Goal: Task Accomplishment & Management: Manage account settings

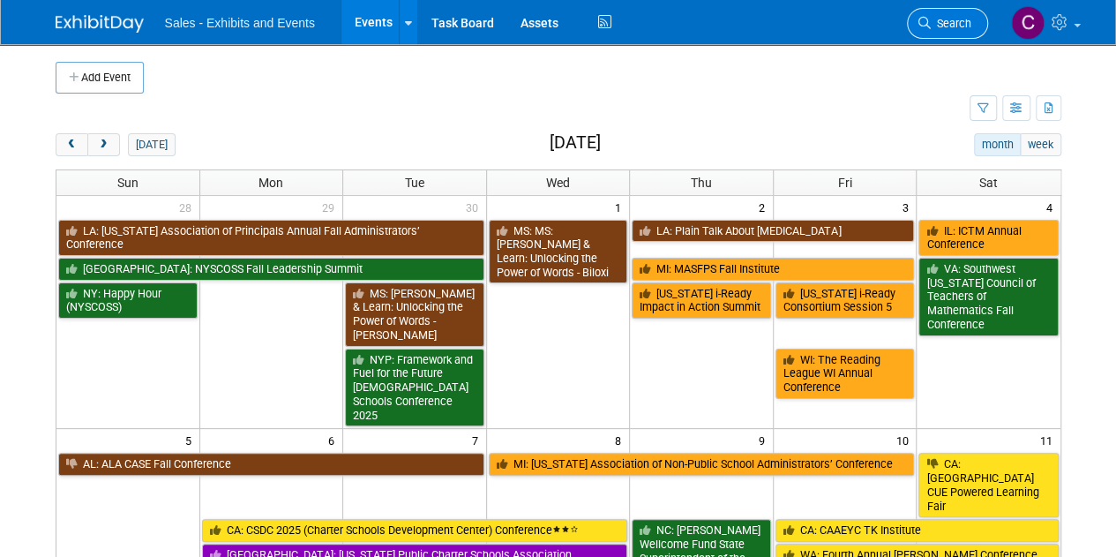
click at [939, 17] on span "Search" at bounding box center [951, 23] width 41 height 13
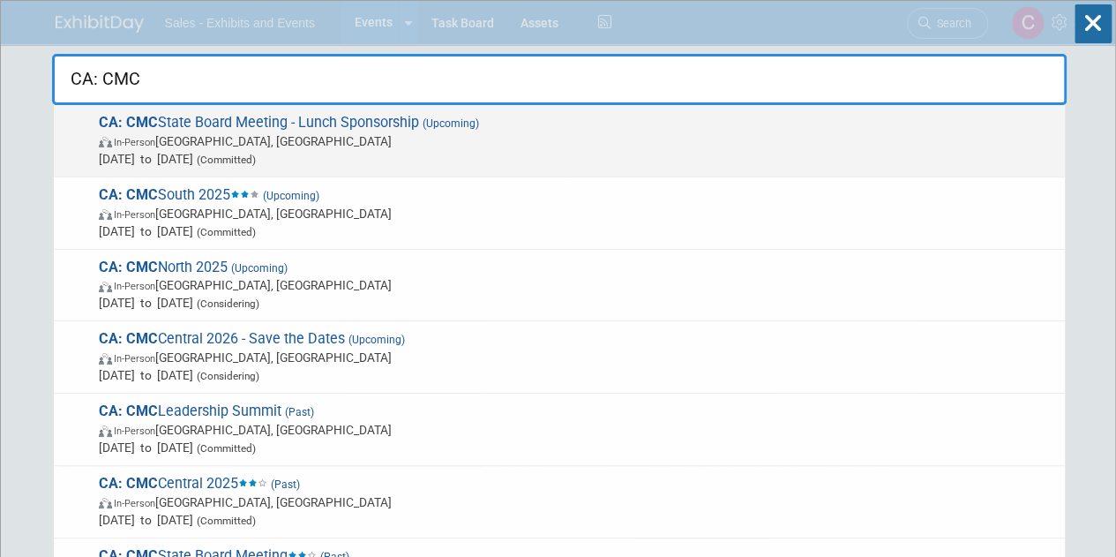
type input "CA: CMC"
click at [236, 136] on span "In-Person [GEOGRAPHIC_DATA], [GEOGRAPHIC_DATA]" at bounding box center [577, 141] width 957 height 18
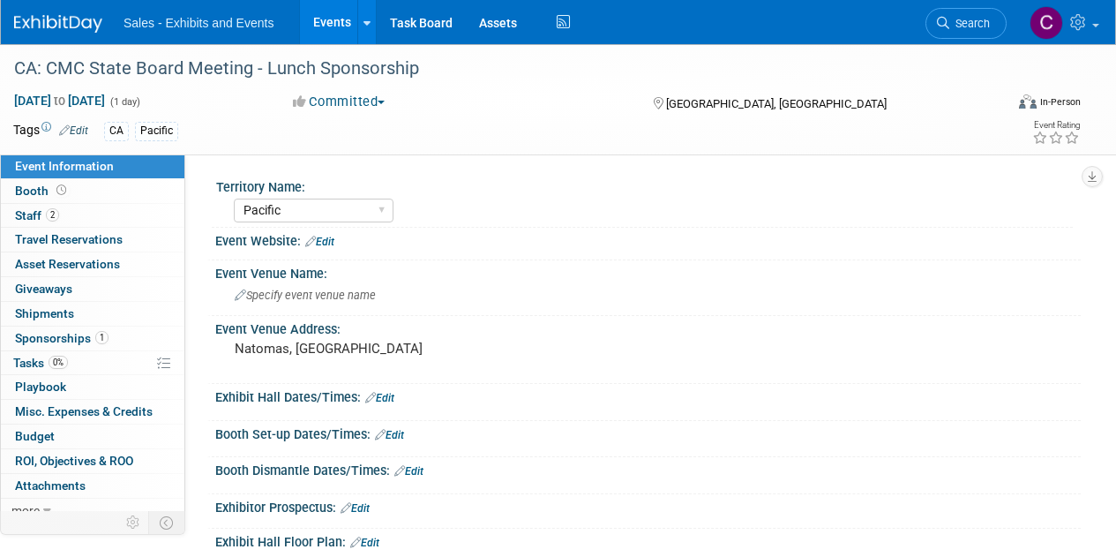
select select "Pacific"
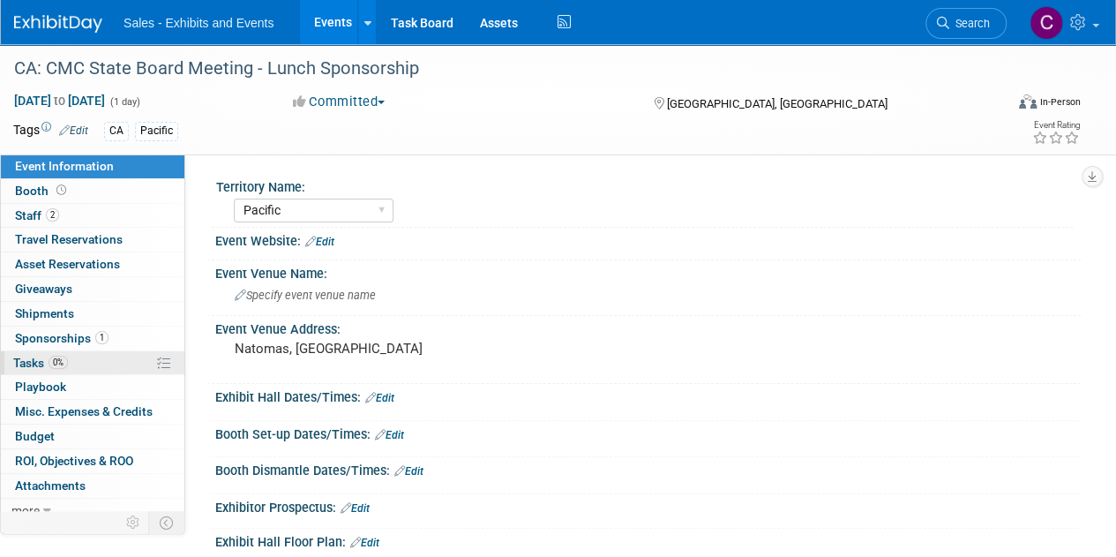
click at [26, 358] on span "Tasks 0%" at bounding box center [40, 363] width 55 height 14
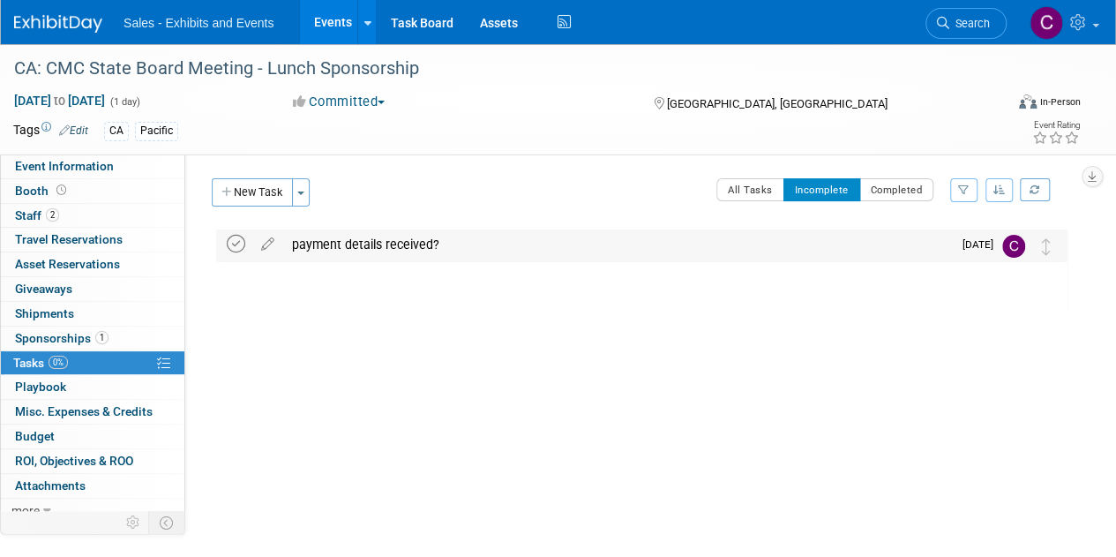
click at [231, 243] on icon at bounding box center [236, 244] width 19 height 19
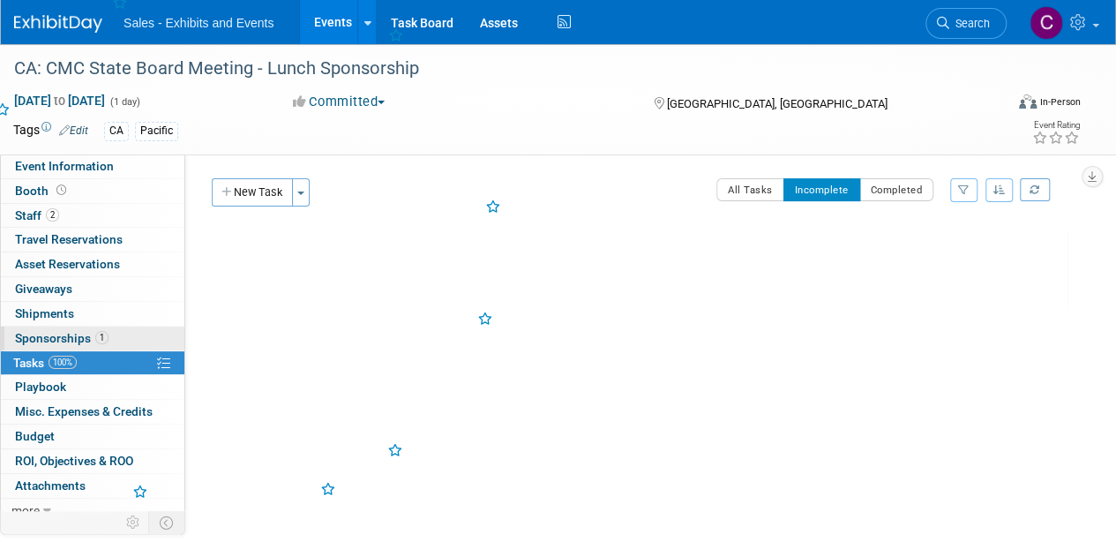
click at [44, 334] on span "Sponsorships 1" at bounding box center [62, 338] width 94 height 14
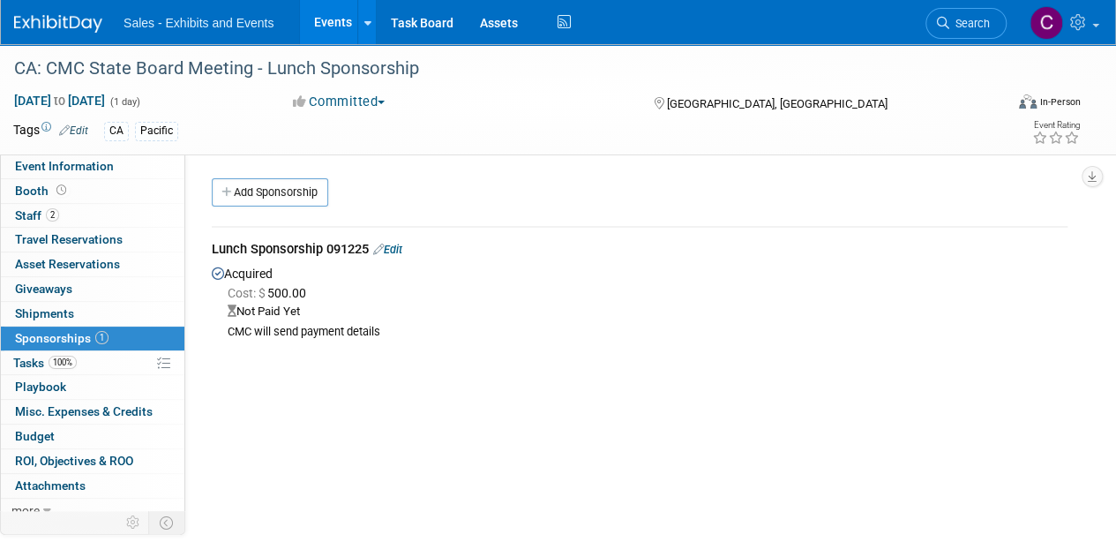
click at [411, 248] on div "Lunch Sponsorship 091225 Edit" at bounding box center [640, 251] width 856 height 22
click at [402, 251] on link "Edit" at bounding box center [387, 249] width 29 height 13
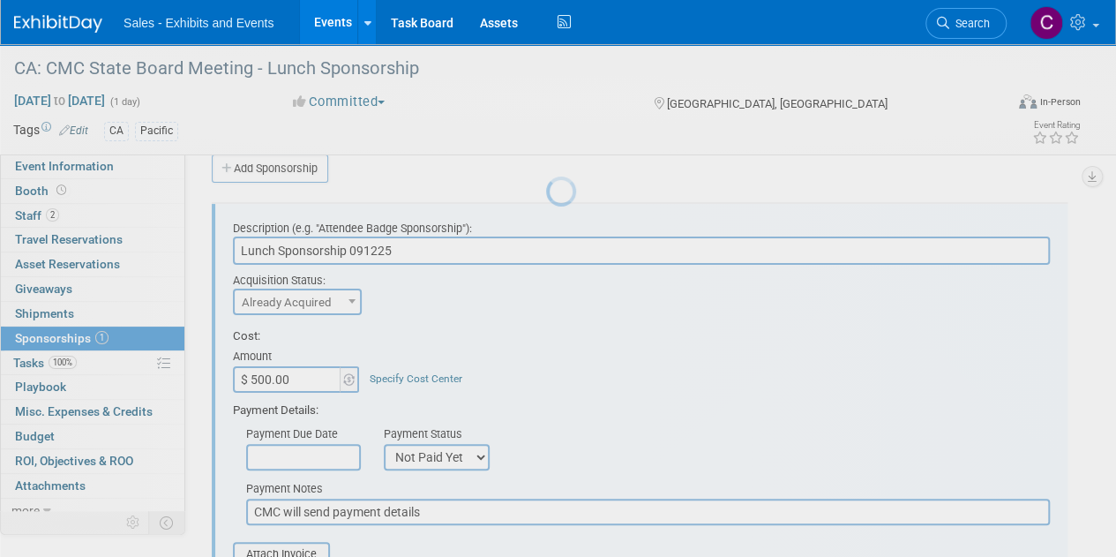
scroll to position [26, 0]
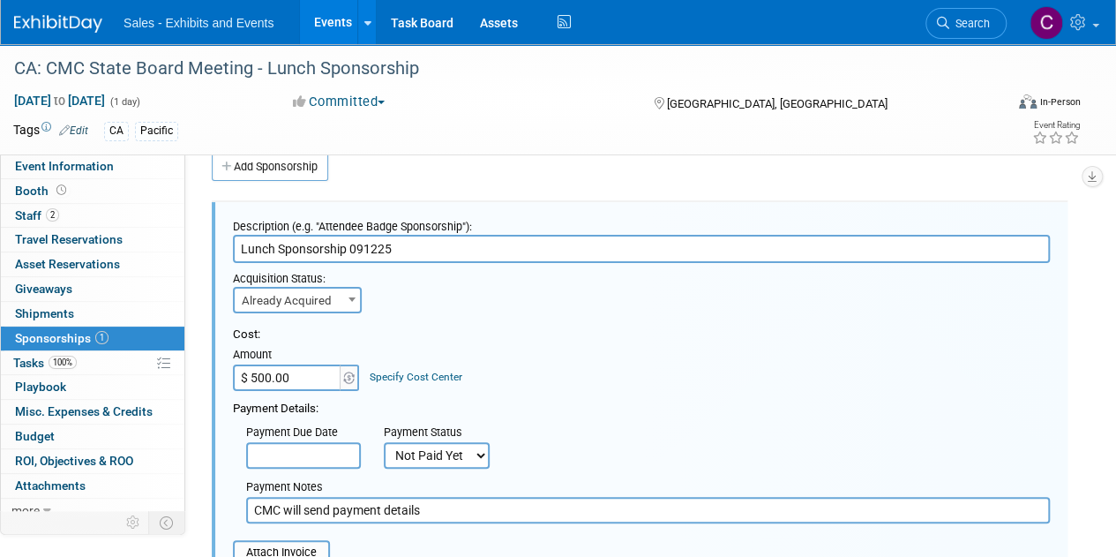
click at [428, 456] on select "Not Paid Yet Partially Paid Paid in Full" at bounding box center [437, 455] width 106 height 26
select select "1"
click at [384, 442] on select "Not Paid Yet Partially Paid Paid in Full" at bounding box center [437, 455] width 106 height 26
drag, startPoint x: 437, startPoint y: 514, endPoint x: 0, endPoint y: 385, distance: 455.3
click at [0, 411] on div "Event Information Event Info Booth Booth 2 Staff 2 Staff 0 Travel Reservations …" at bounding box center [558, 428] width 1116 height 819
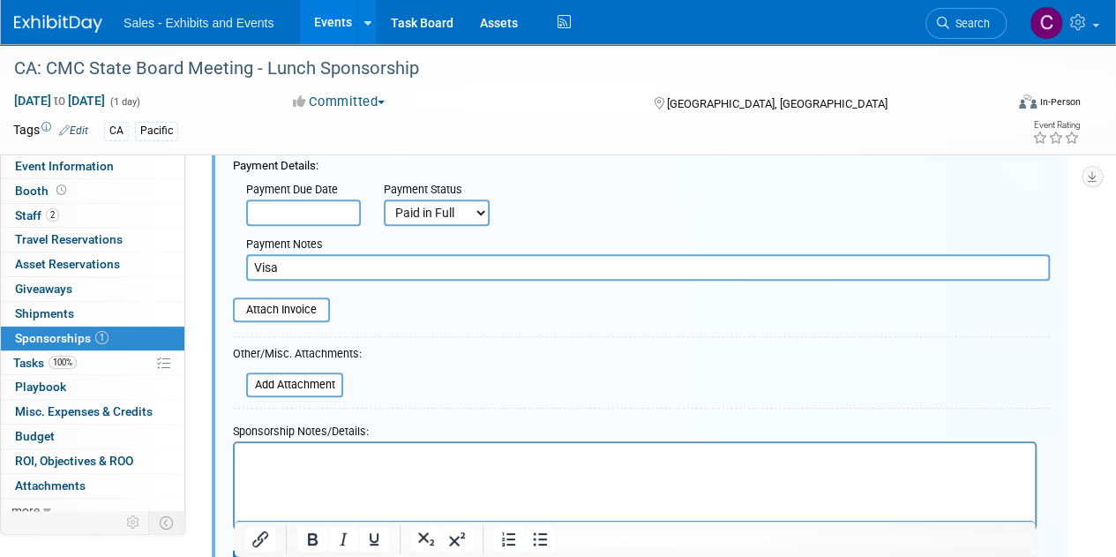
scroll to position [271, 0]
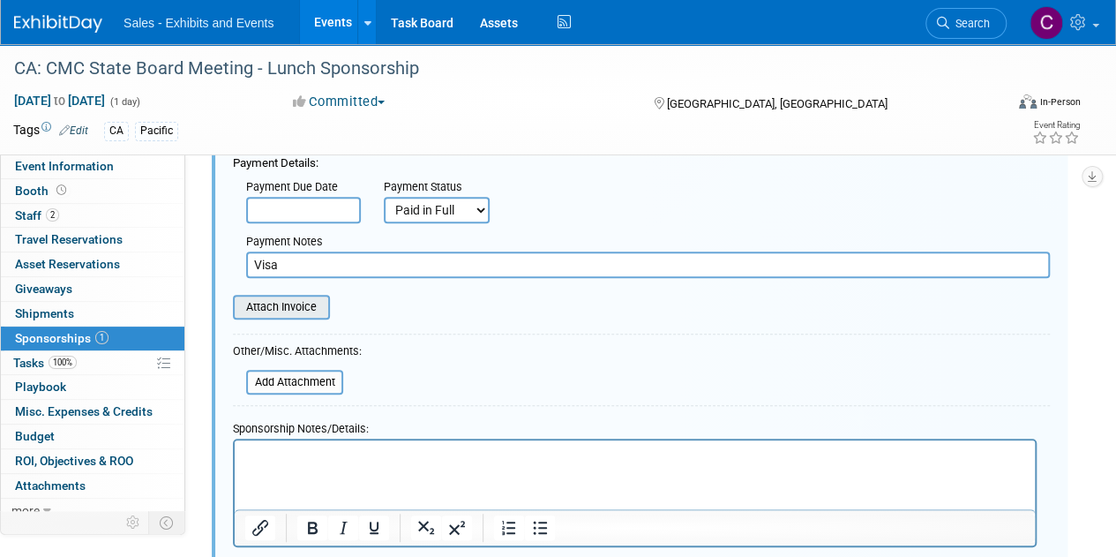
type input "Visa"
click at [274, 313] on input "file" at bounding box center [223, 306] width 210 height 21
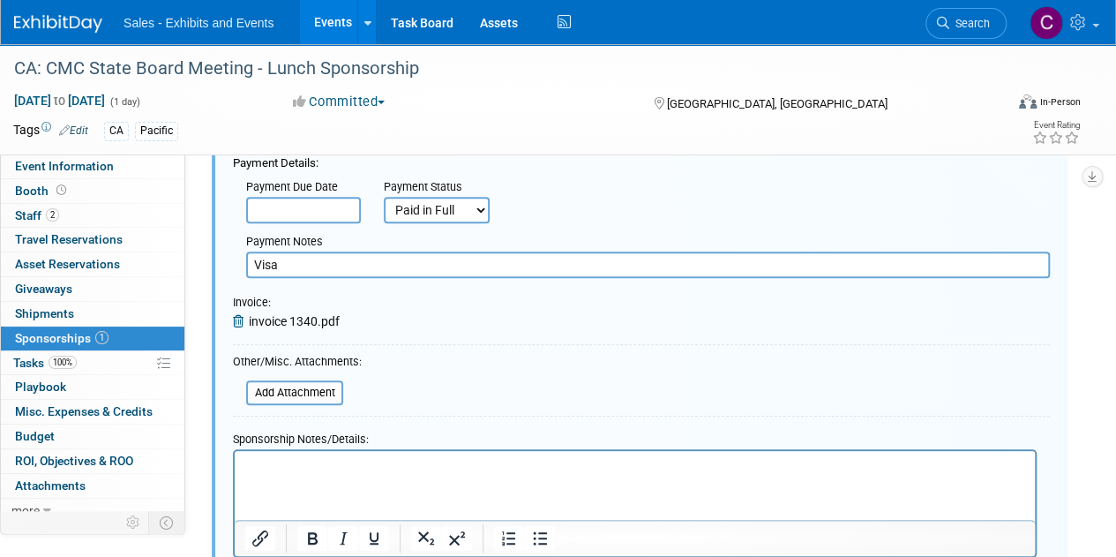
click at [290, 377] on div "Other/Misc. Attachments: Add Attachment" at bounding box center [297, 379] width 129 height 55
click at [289, 388] on input "file" at bounding box center [236, 392] width 210 height 21
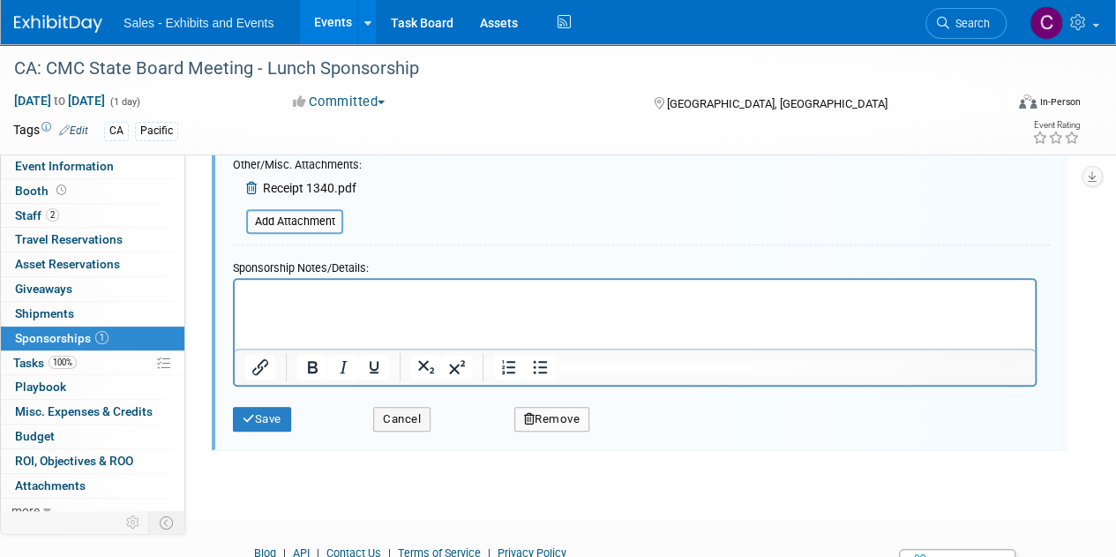
scroll to position [471, 0]
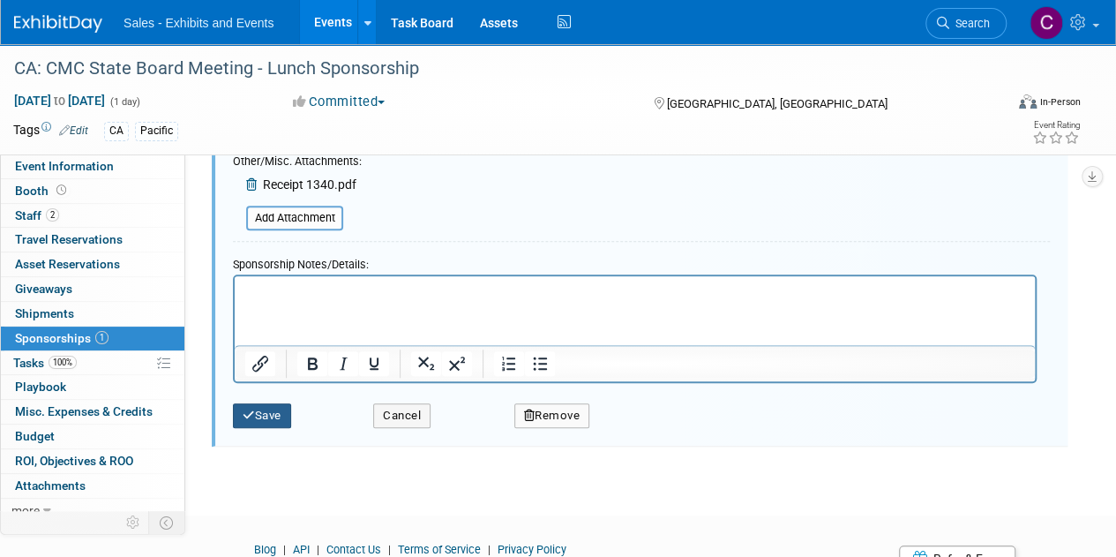
click at [274, 408] on button "Save" at bounding box center [262, 415] width 58 height 25
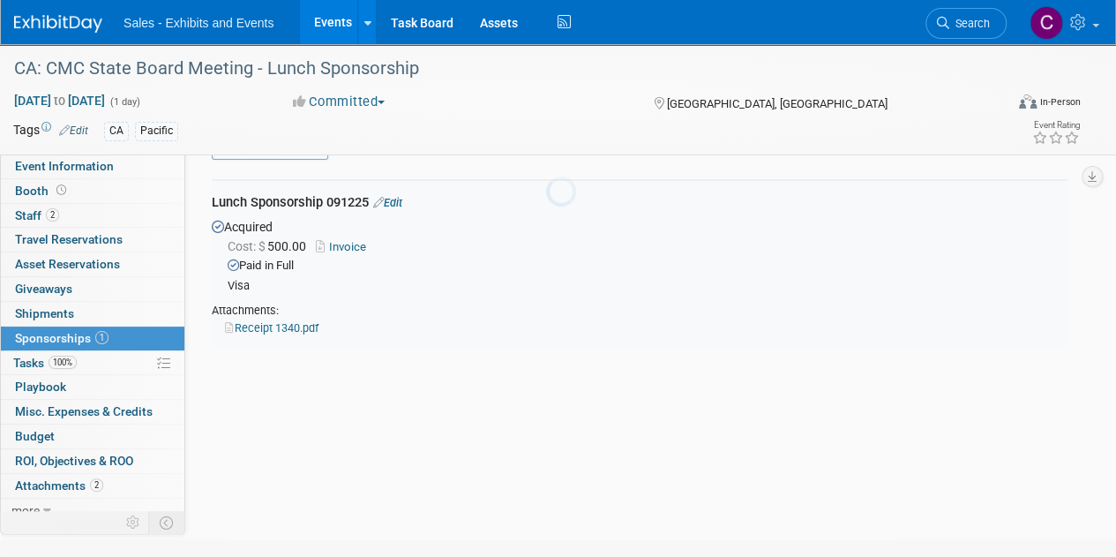
scroll to position [26, 0]
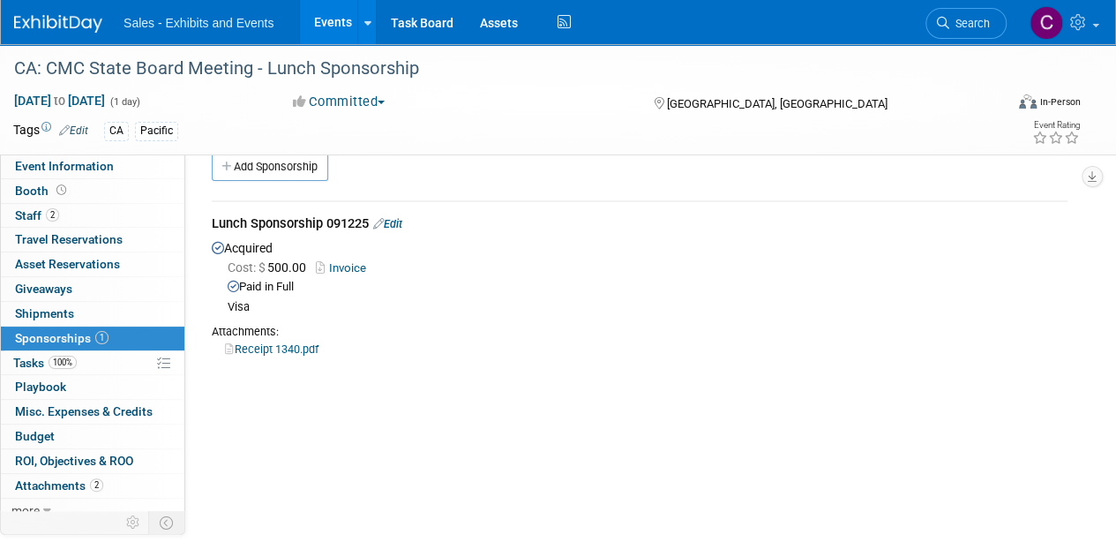
click at [324, 22] on link "Events" at bounding box center [332, 22] width 64 height 44
